Goal: Task Accomplishment & Management: Use online tool/utility

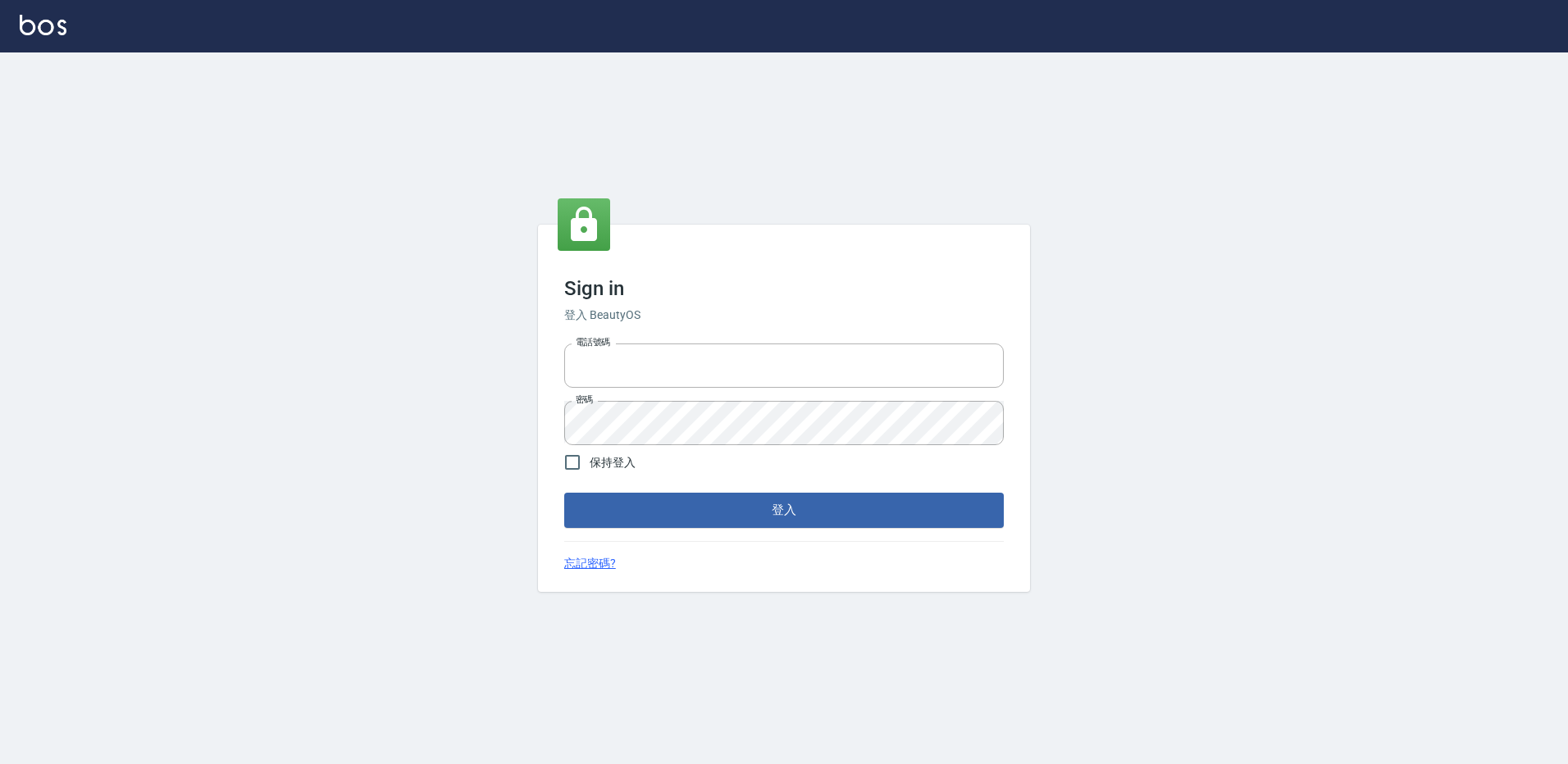
type input "27222158"
click at [712, 536] on div "Sign in 登入 BeautyOS 電話號碼 [PHONE_NUMBER] 電話號碼 密碼 密碼 保持登入 登入 忘記密碼?" at bounding box center [784, 407] width 492 height 366
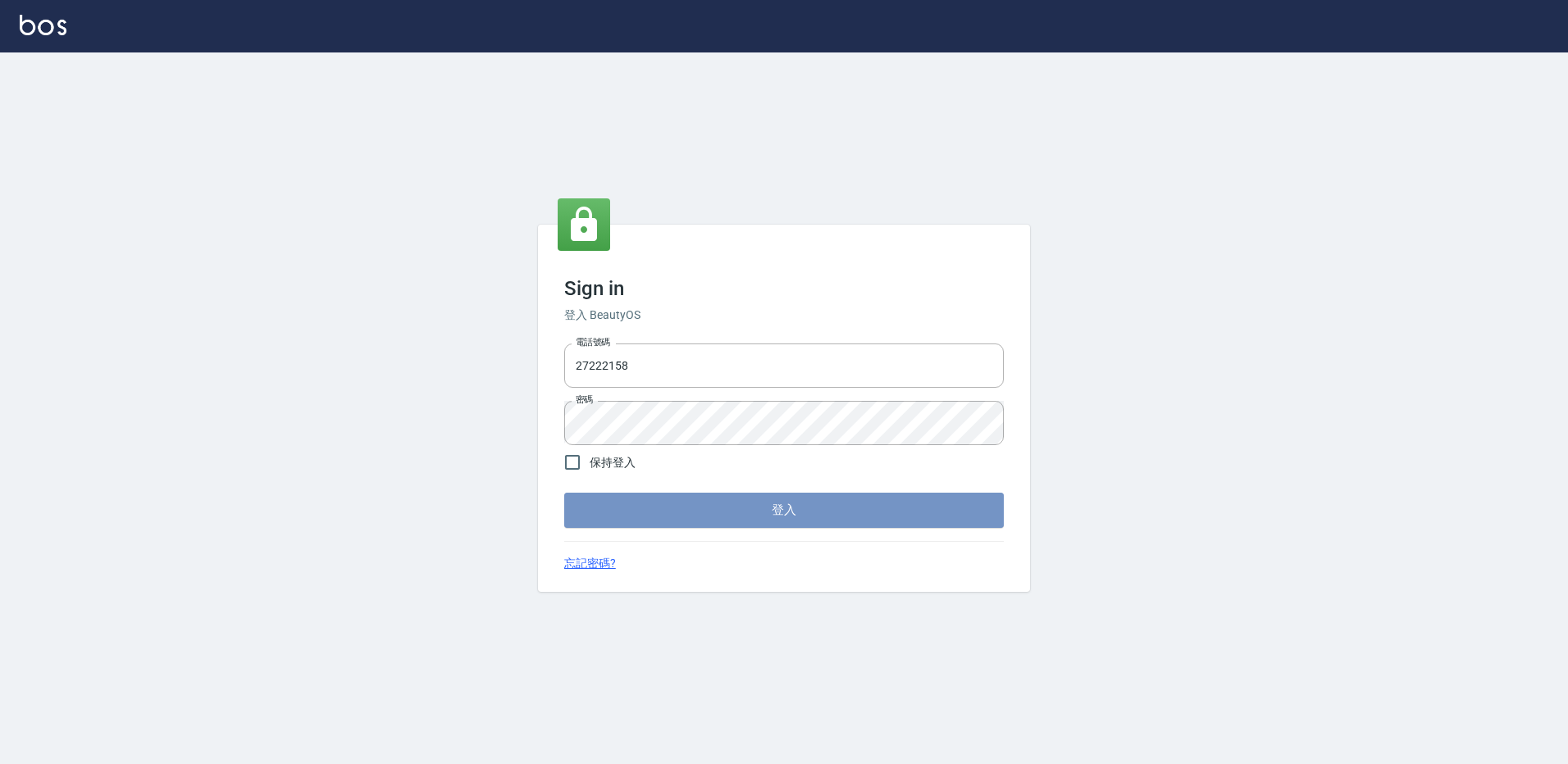
click at [712, 516] on button "登入" at bounding box center [783, 510] width 440 height 35
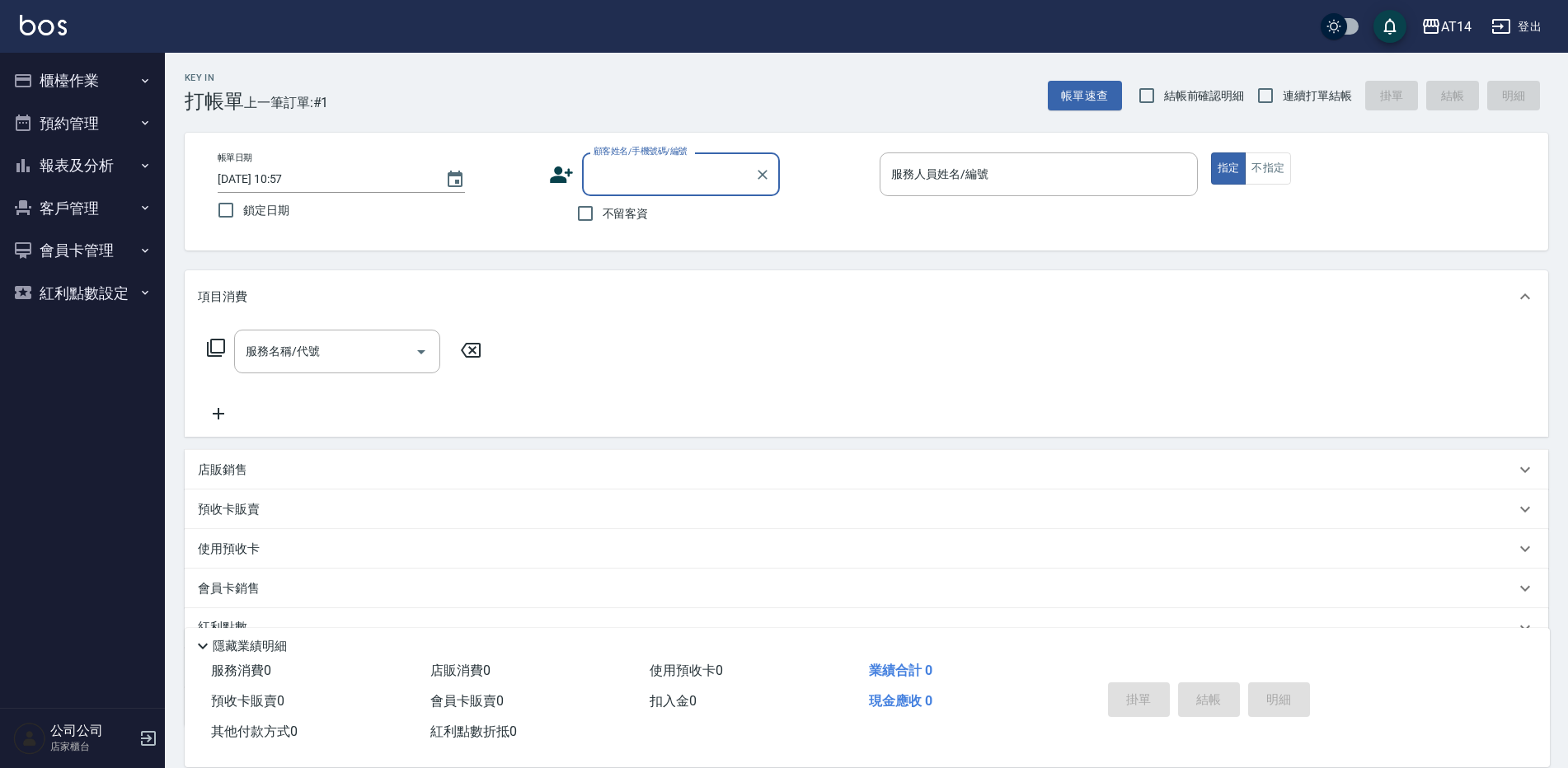
click at [93, 69] on button "櫃檯作業" at bounding box center [83, 81] width 152 height 43
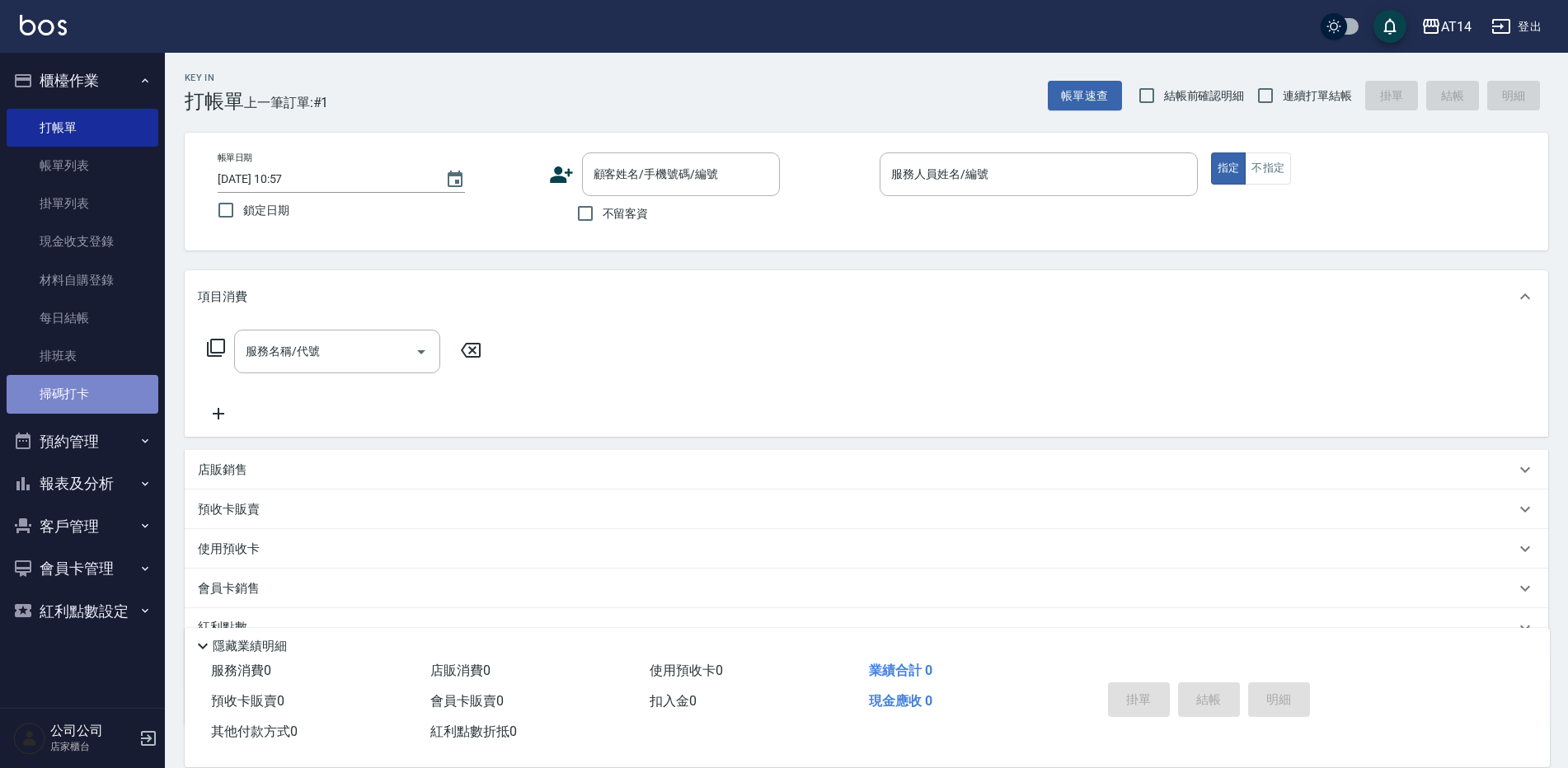
click at [83, 389] on link "掃碼打卡" at bounding box center [83, 394] width 152 height 38
